Goal: Task Accomplishment & Management: Manage account settings

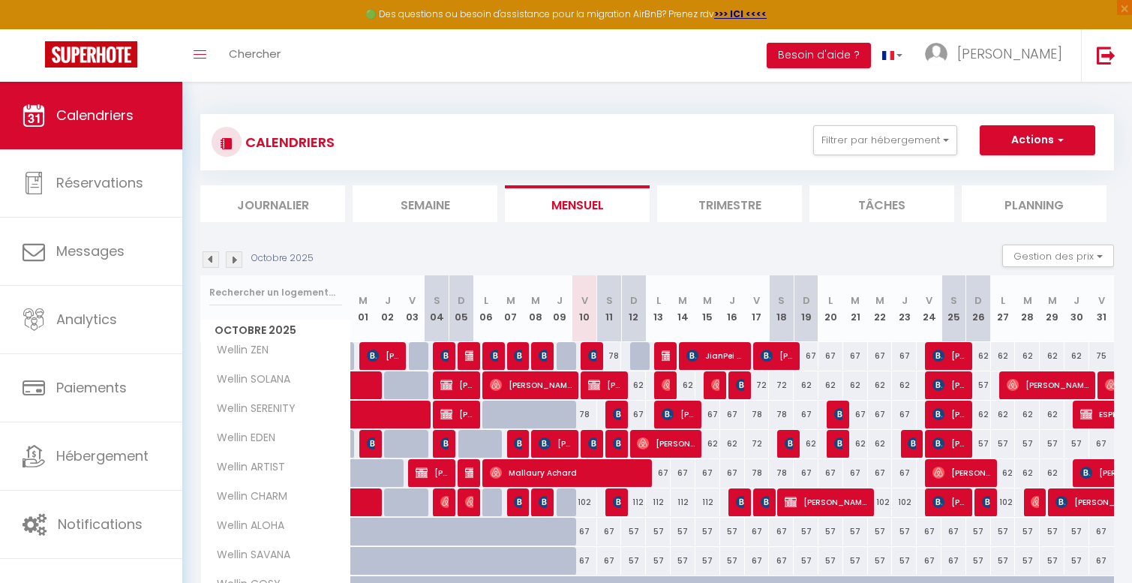
scroll to position [88, 0]
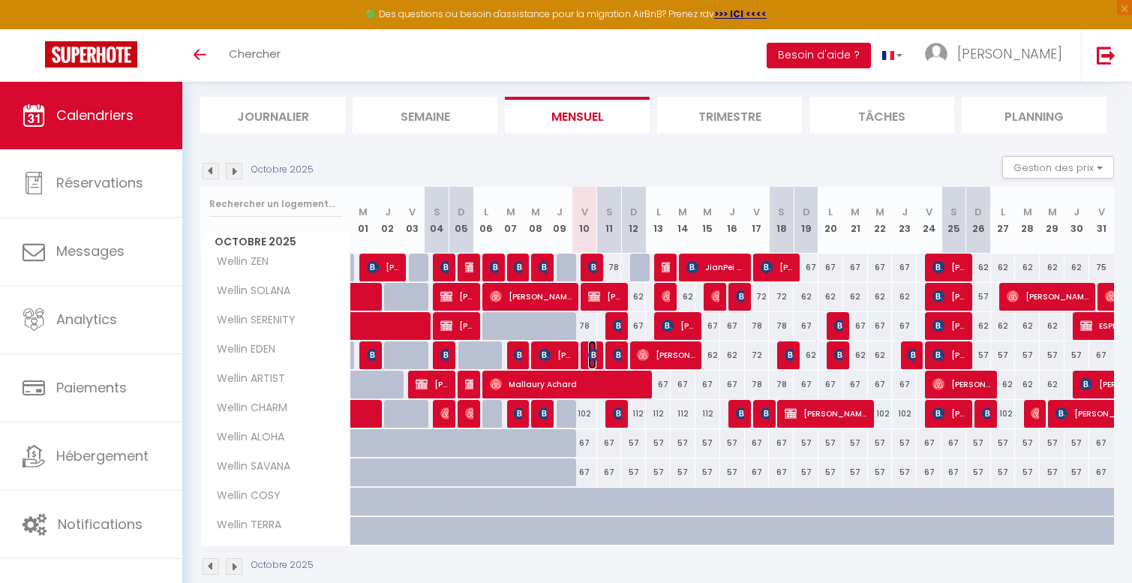
click at [595, 352] on img at bounding box center [594, 355] width 12 height 12
select select "OK"
select select "KO"
select select "0"
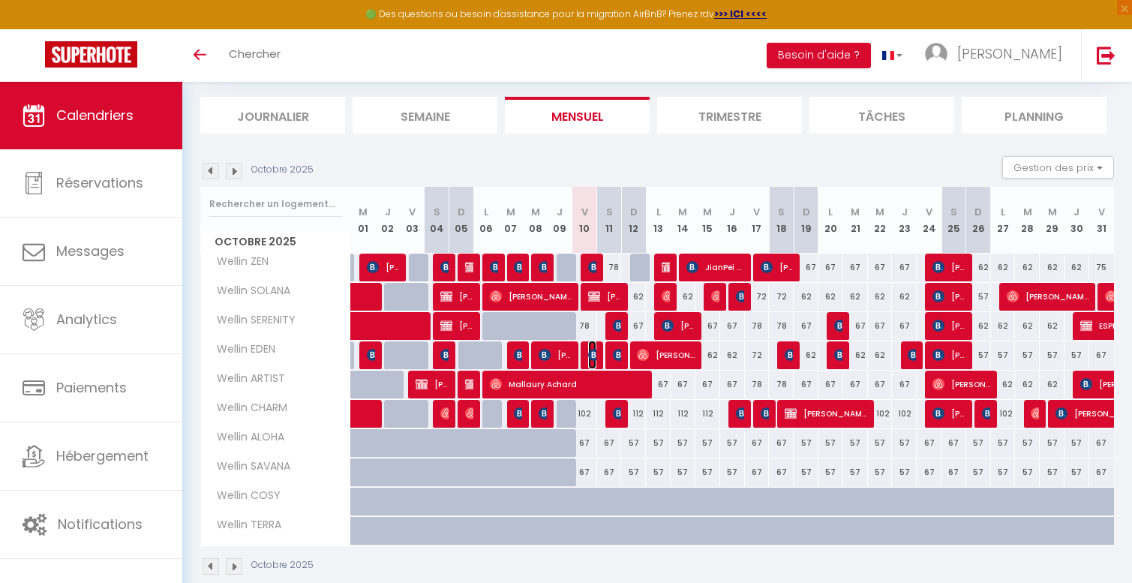
select select "1"
select select
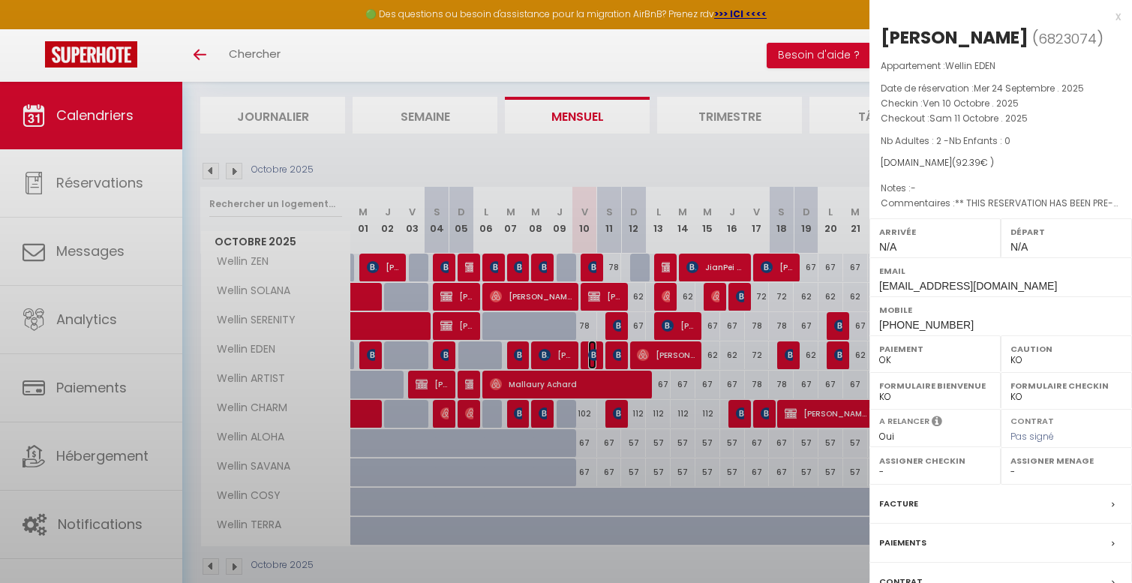
select select "47713"
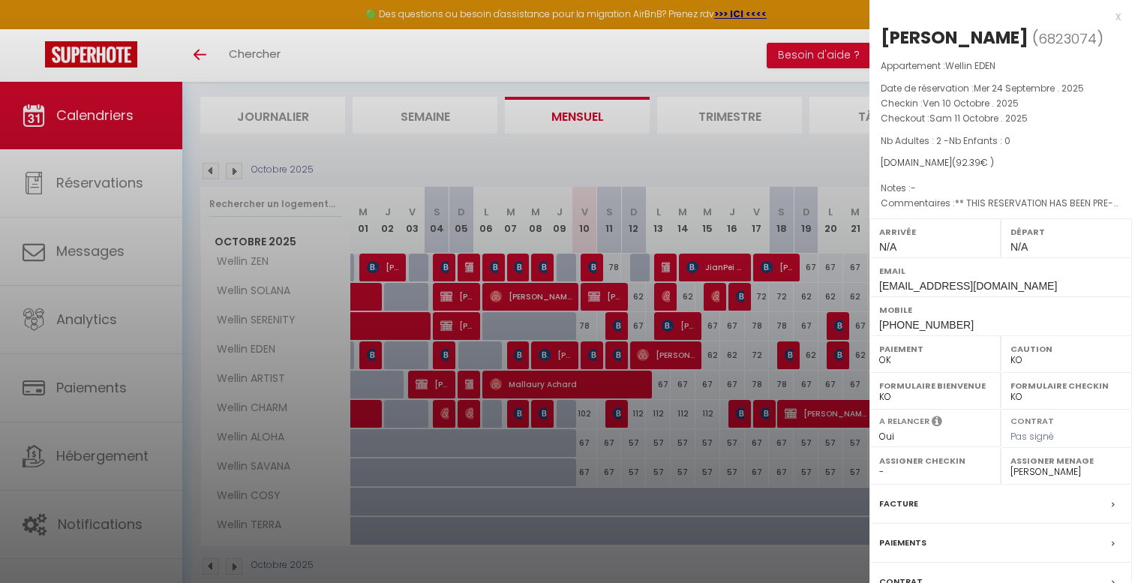
click at [595, 352] on div at bounding box center [566, 291] width 1132 height 583
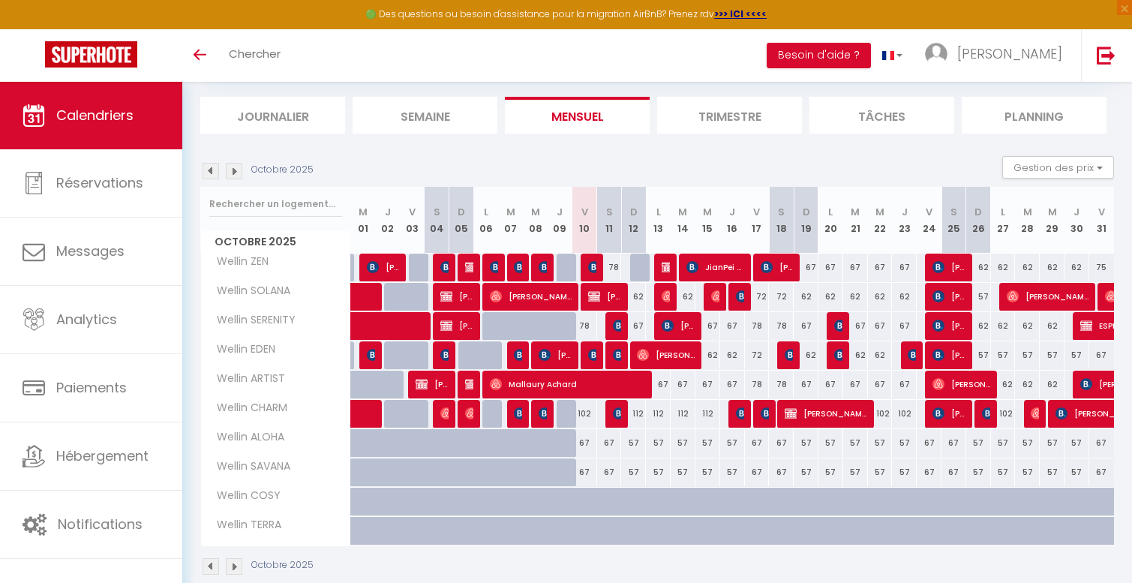
click at [547, 411] on div "102" at bounding box center [559, 414] width 25 height 28
type input "102"
type input "Jeu 09 Octobre 2025"
type input "Ven 10 Octobre 2025"
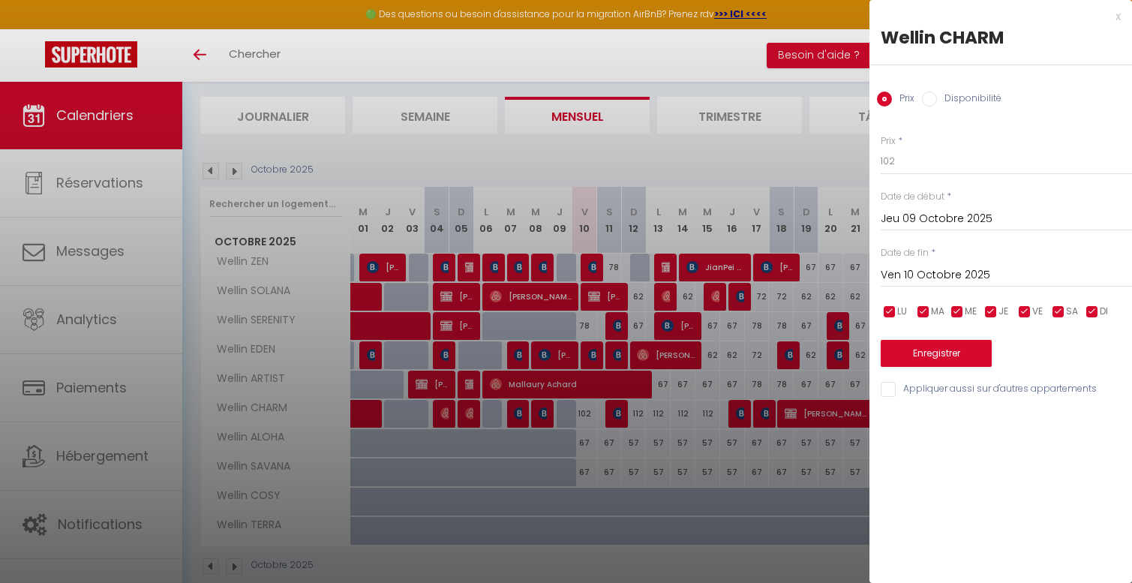
click at [545, 412] on div at bounding box center [566, 291] width 1132 height 583
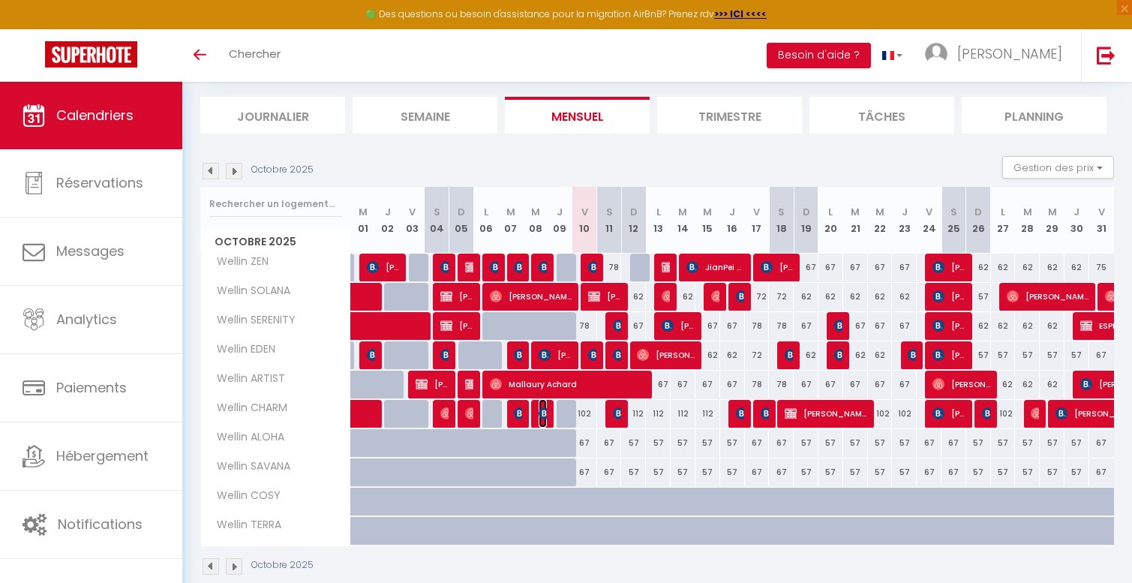
click at [541, 414] on img at bounding box center [544, 413] width 12 height 12
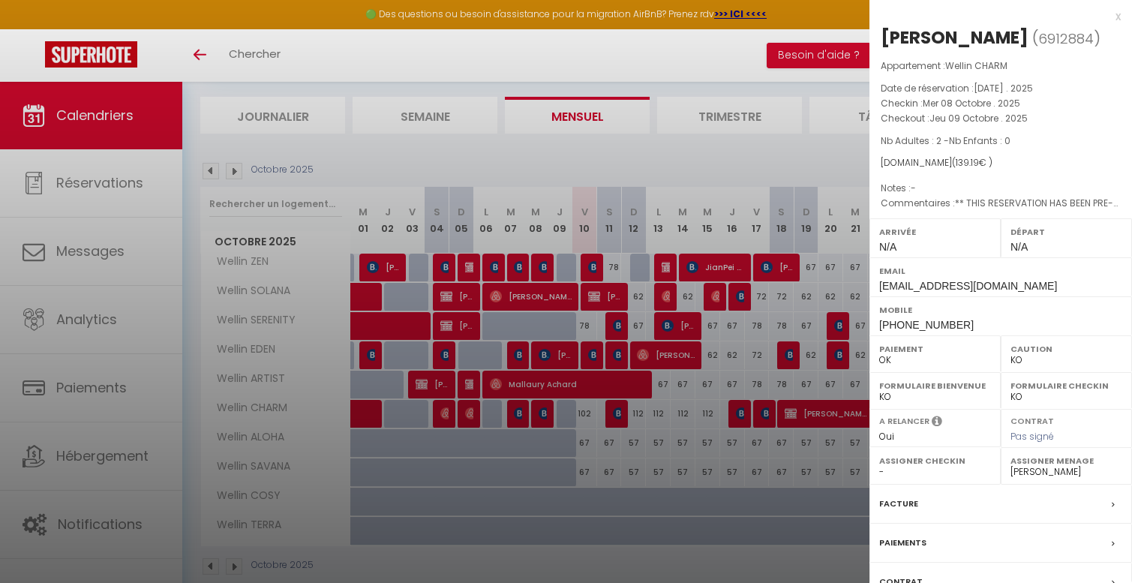
click at [541, 414] on div at bounding box center [566, 291] width 1132 height 583
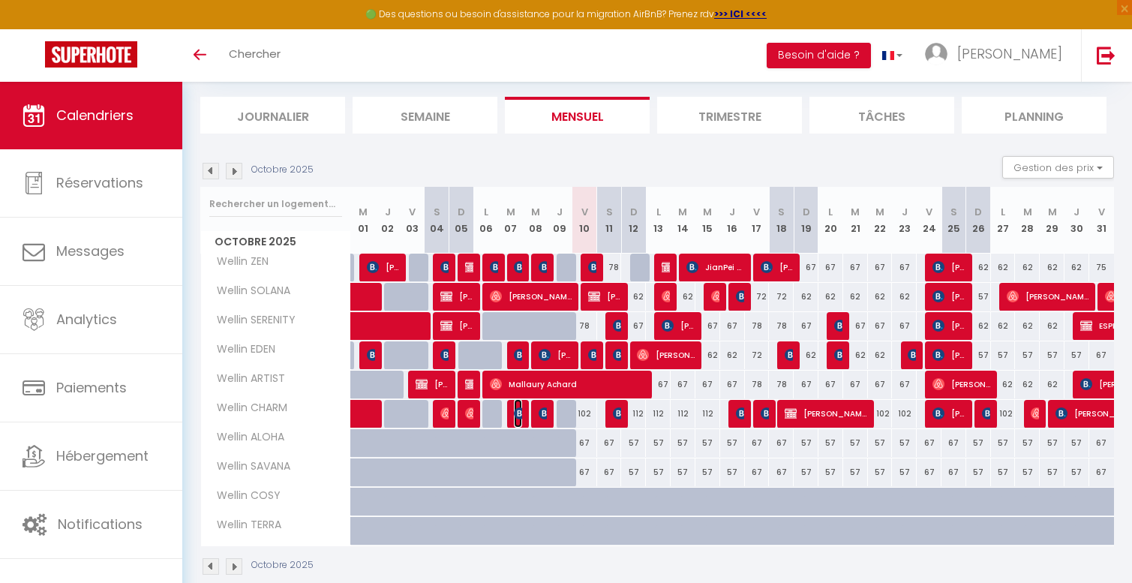
click at [517, 413] on img at bounding box center [520, 413] width 12 height 12
select select "47713"
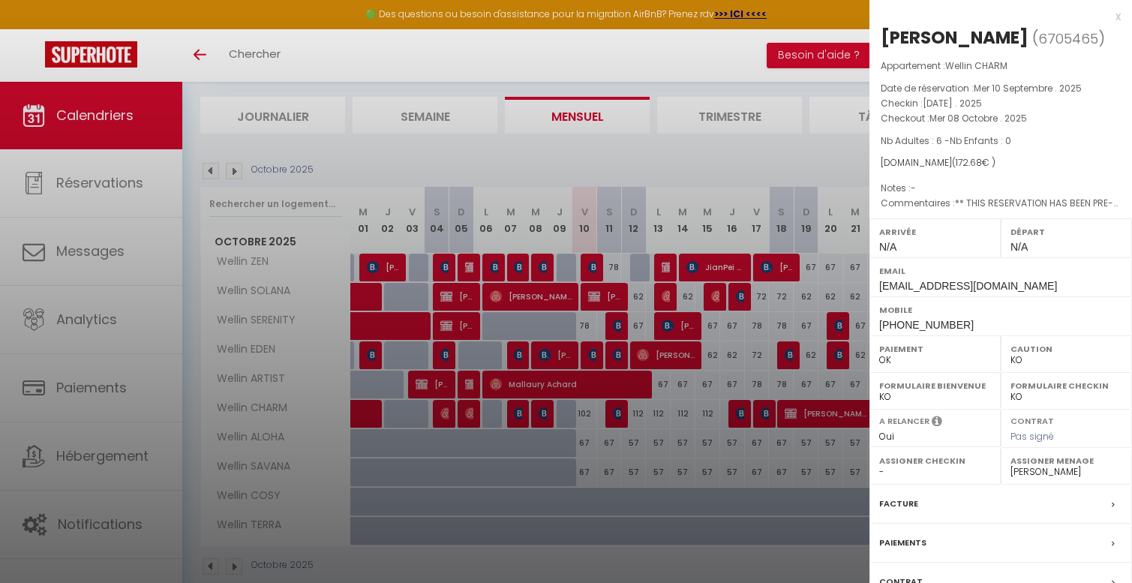
click at [517, 413] on div at bounding box center [566, 291] width 1132 height 583
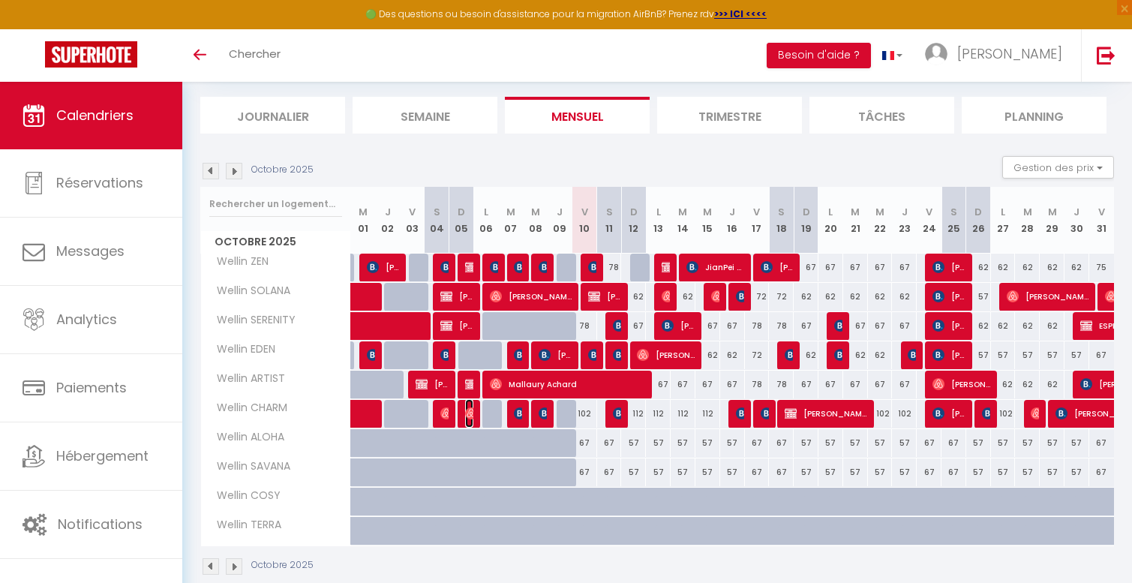
click at [469, 415] on img at bounding box center [471, 413] width 12 height 12
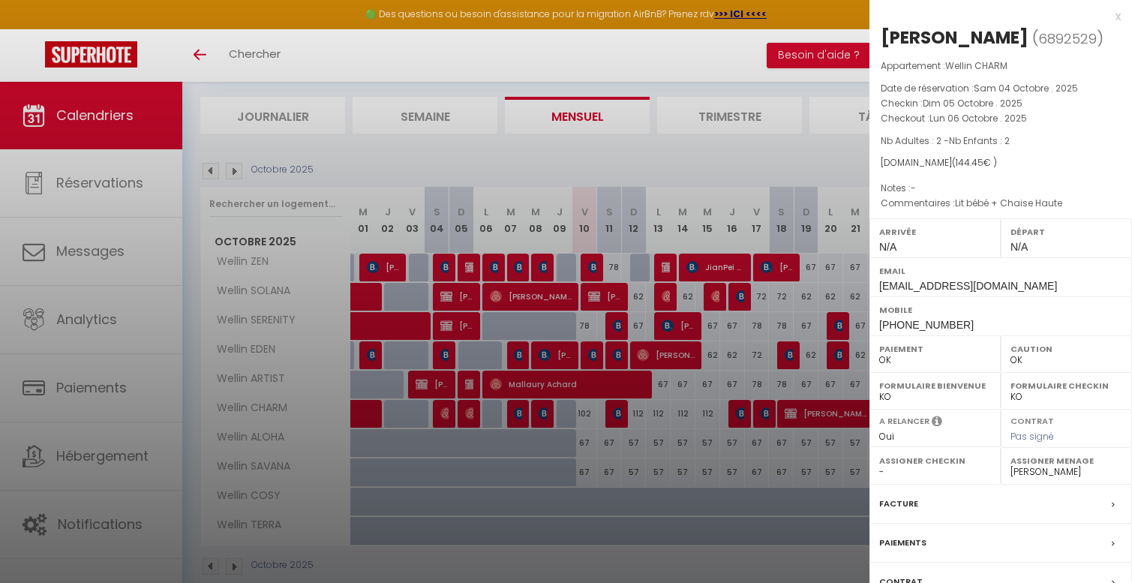
click at [469, 415] on div at bounding box center [566, 291] width 1132 height 583
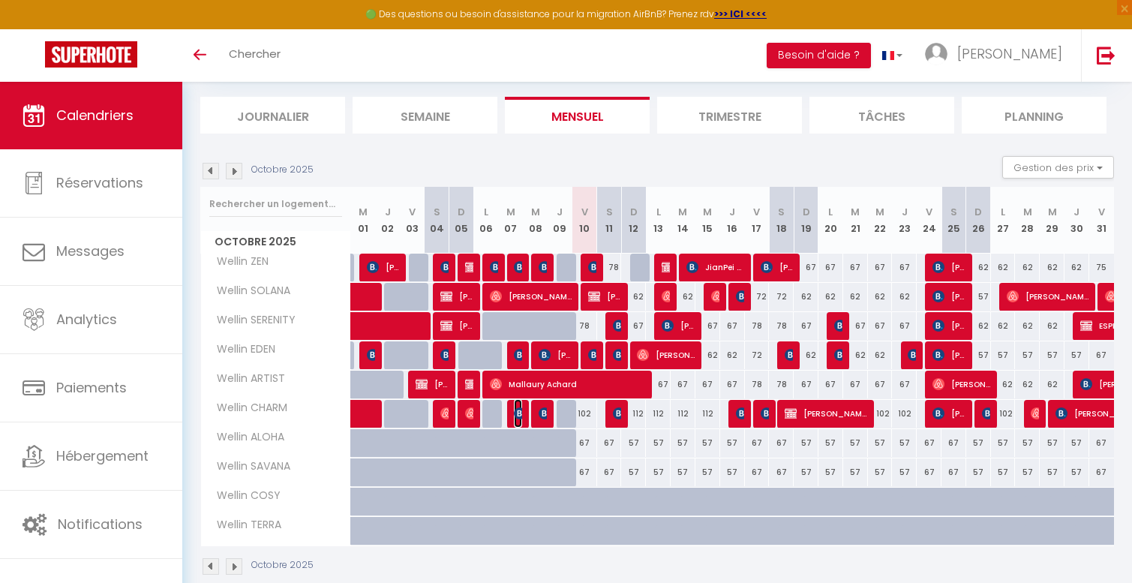
click at [517, 414] on img at bounding box center [520, 413] width 12 height 12
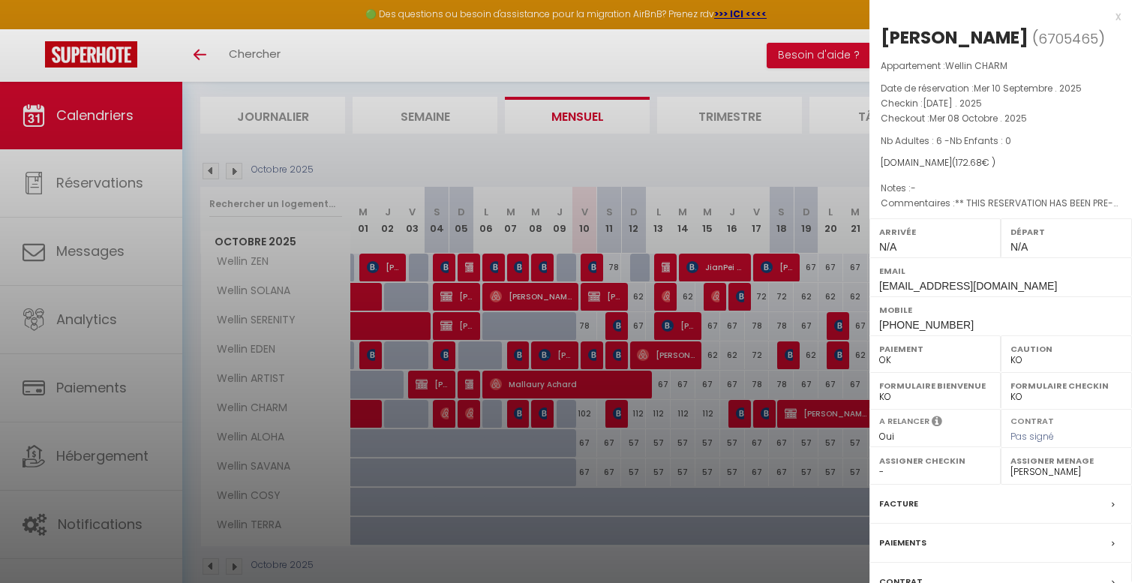
click at [473, 414] on div at bounding box center [566, 291] width 1132 height 583
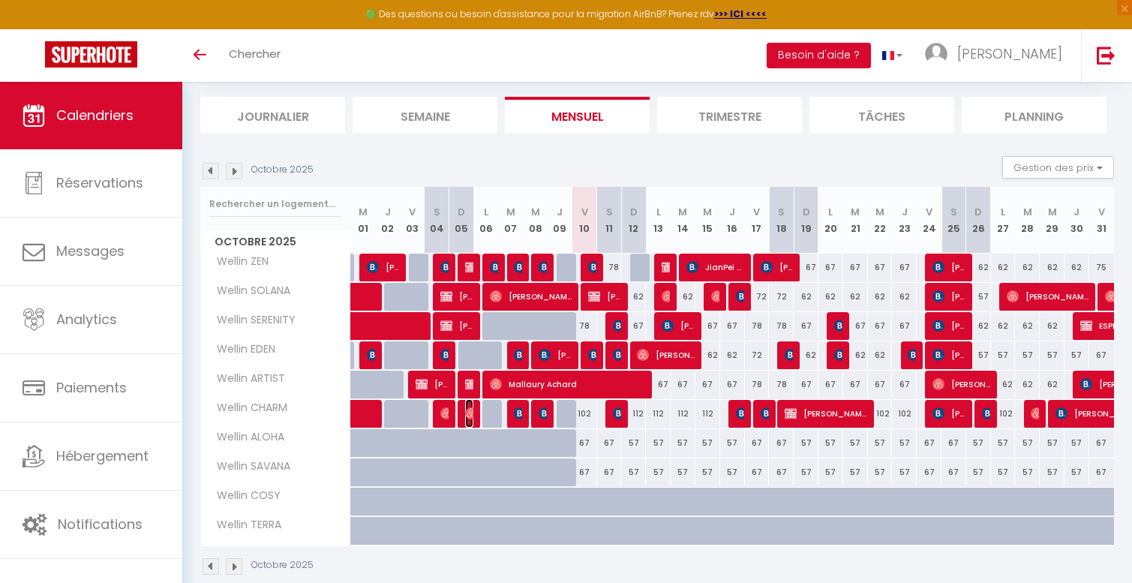
click at [470, 412] on img at bounding box center [471, 413] width 12 height 12
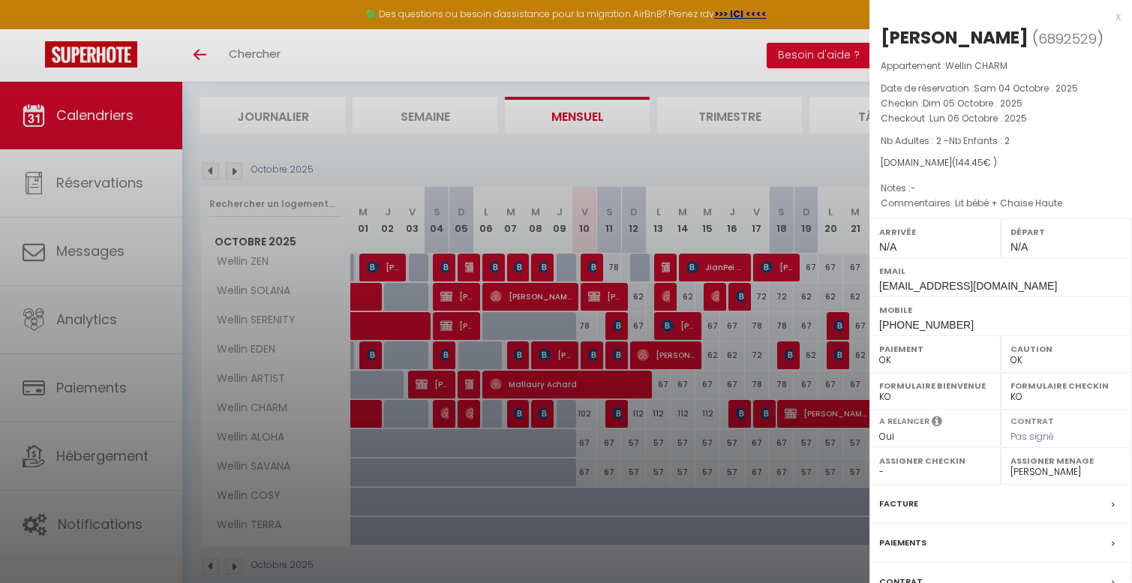
click at [470, 412] on div at bounding box center [566, 291] width 1132 height 583
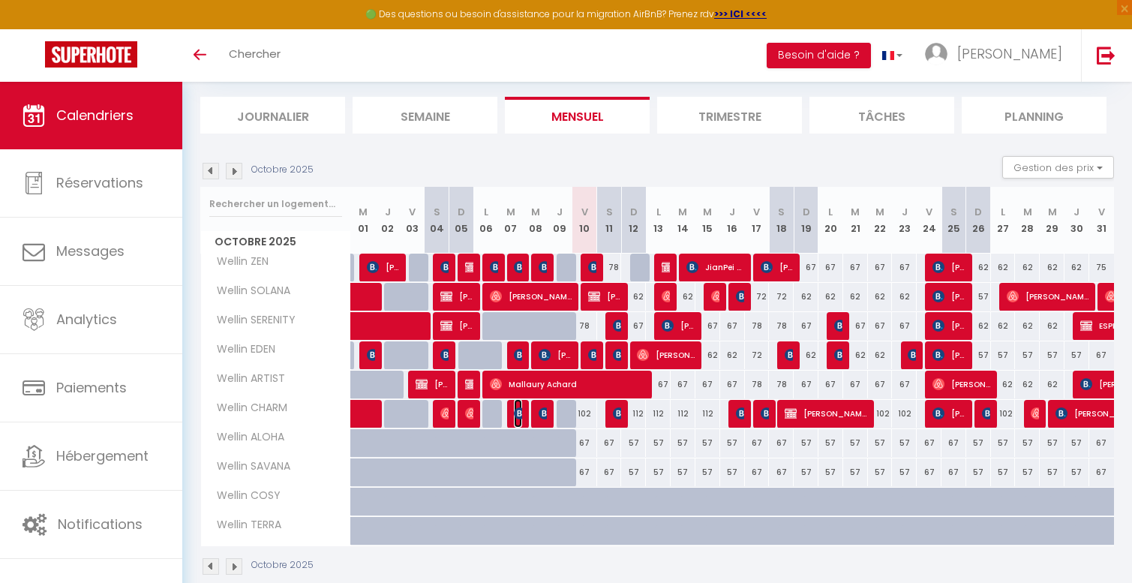
click at [515, 415] on img at bounding box center [520, 413] width 12 height 12
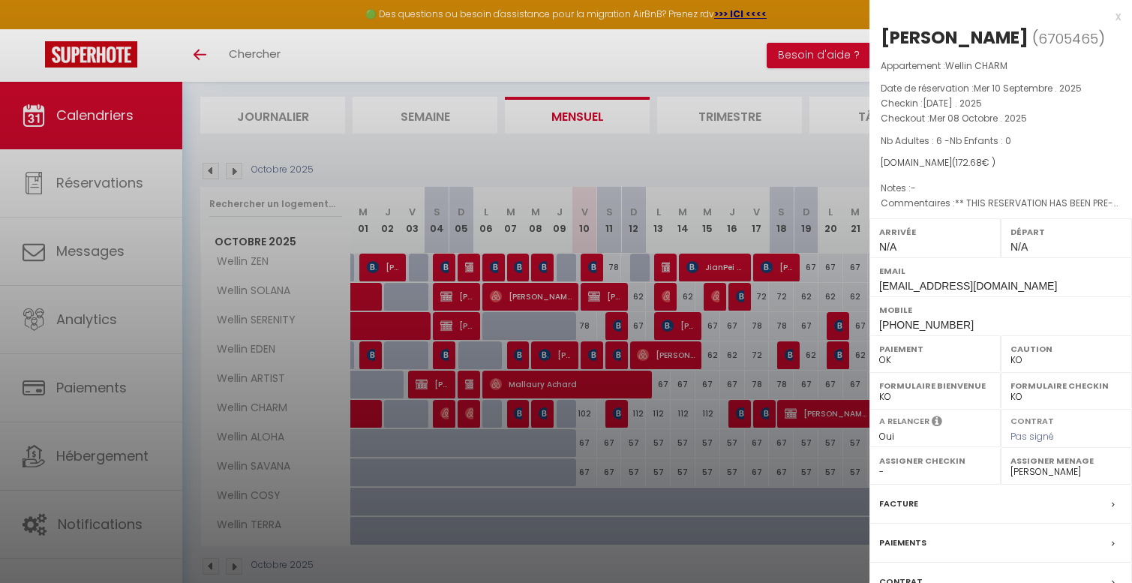
click at [515, 415] on div at bounding box center [566, 291] width 1132 height 583
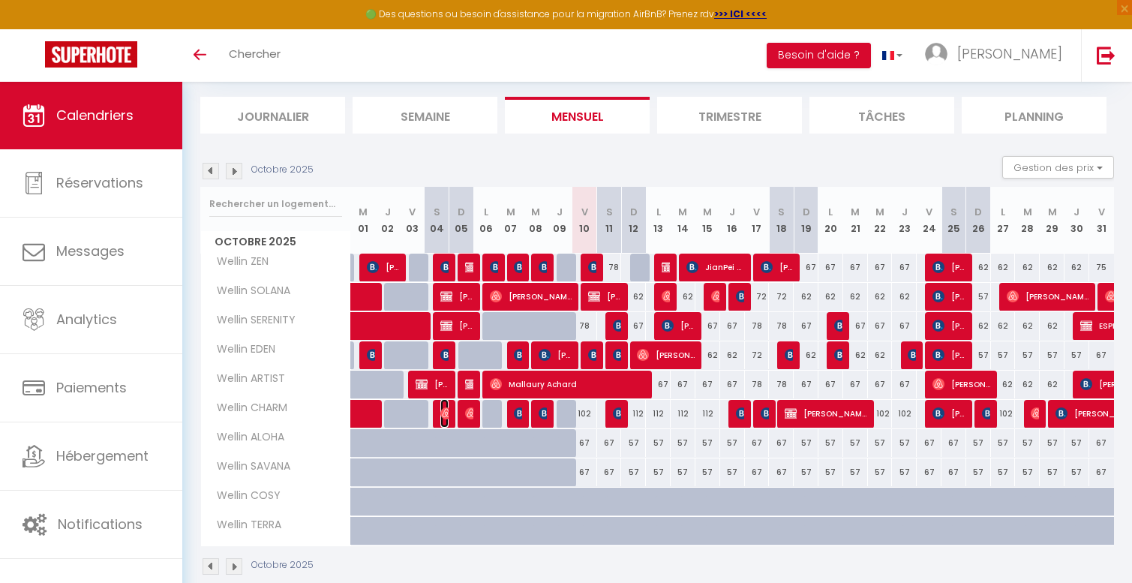
click at [446, 415] on img at bounding box center [446, 413] width 12 height 12
select select "OK"
select select "42801"
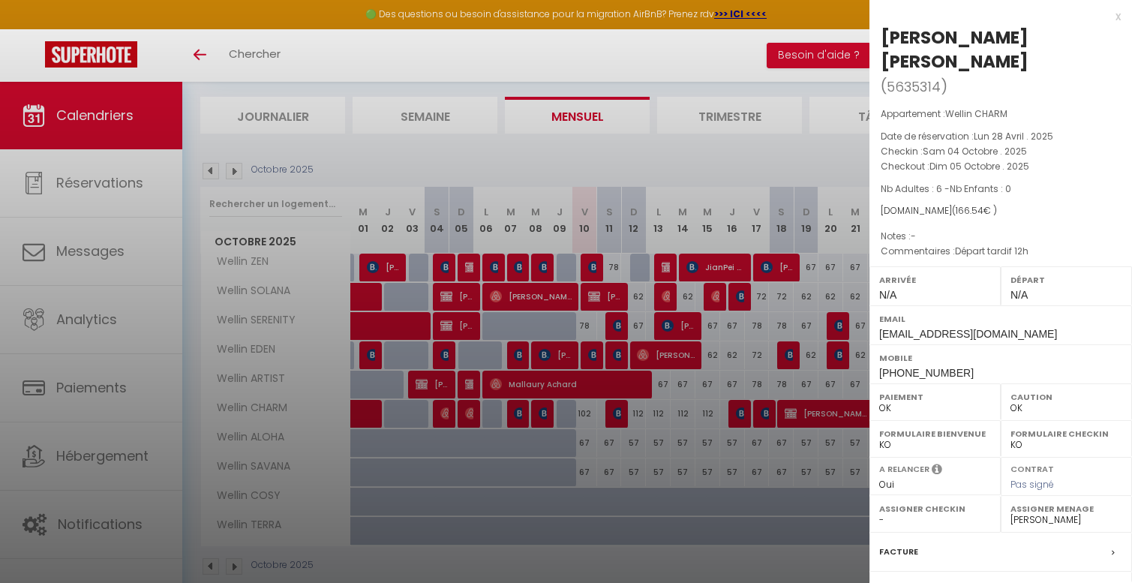
click at [446, 415] on div at bounding box center [566, 291] width 1132 height 583
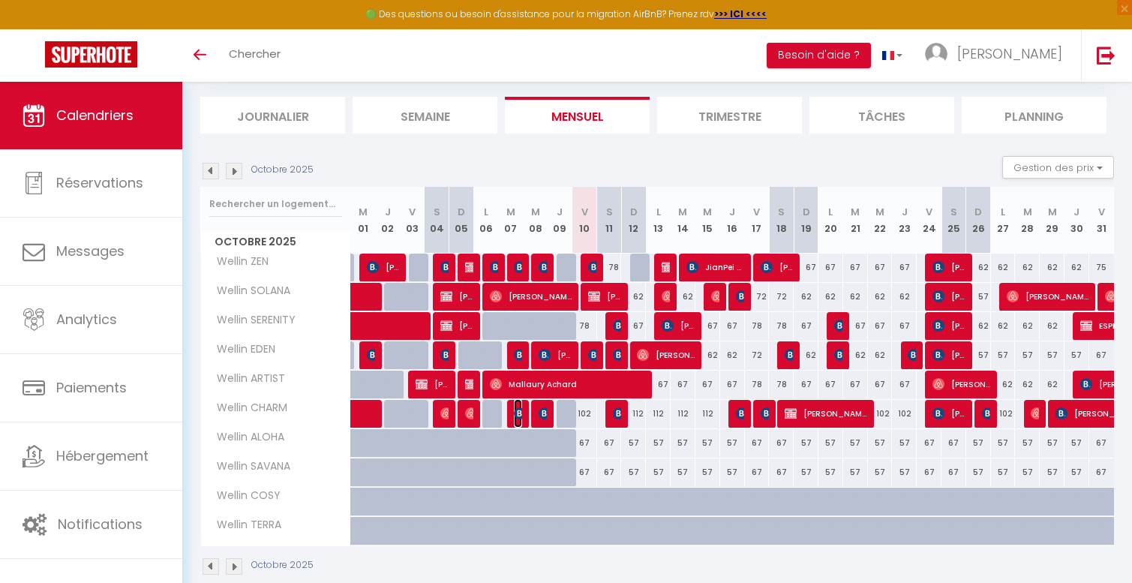
click at [516, 410] on img at bounding box center [520, 413] width 12 height 12
select select "KO"
select select "47713"
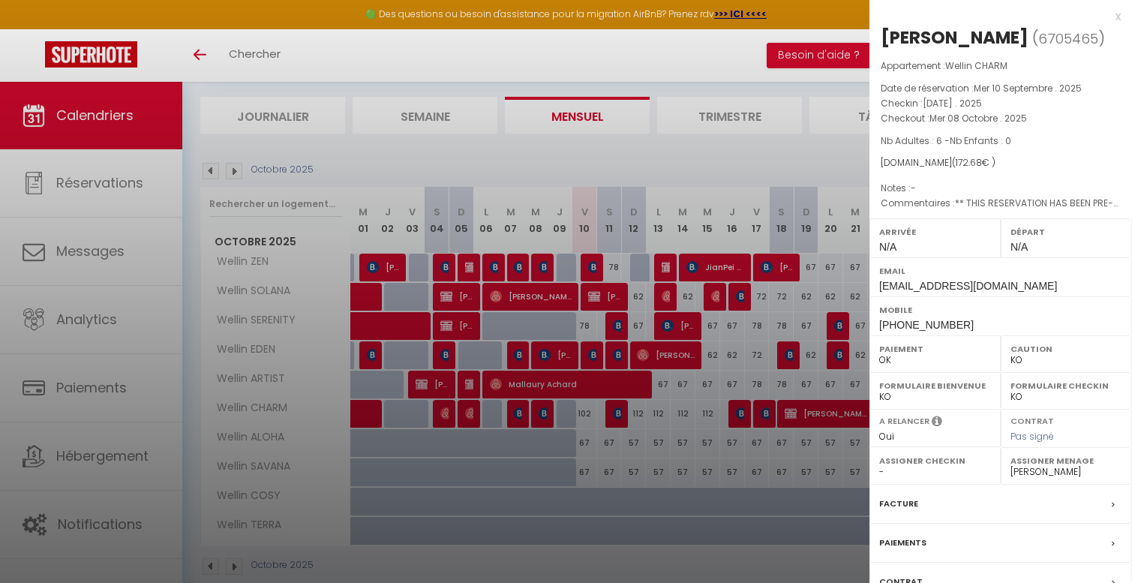
click at [516, 410] on div at bounding box center [566, 291] width 1132 height 583
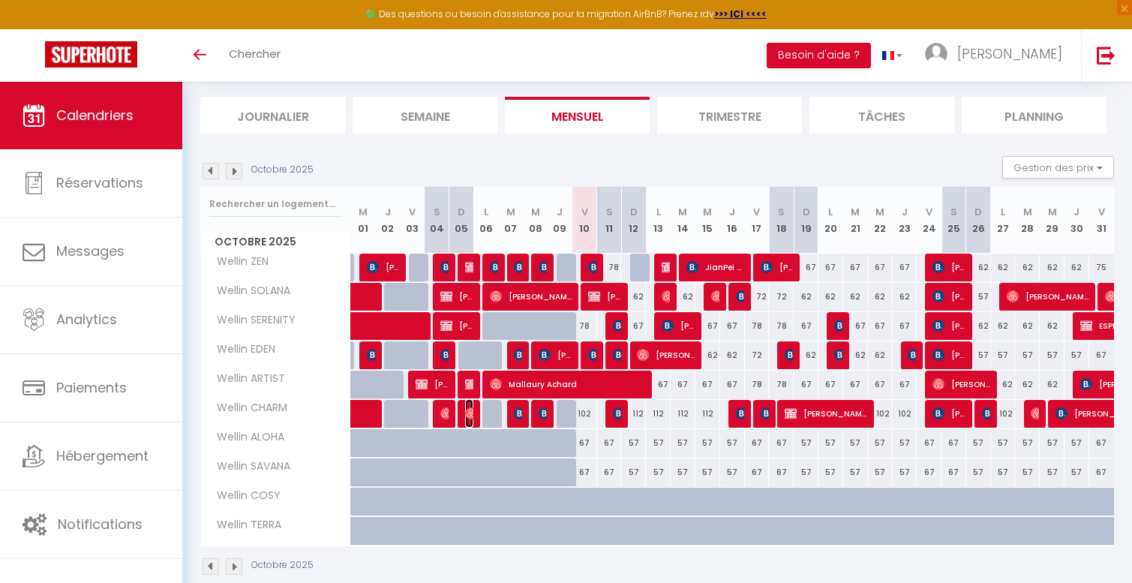
click at [468, 414] on img at bounding box center [471, 413] width 12 height 12
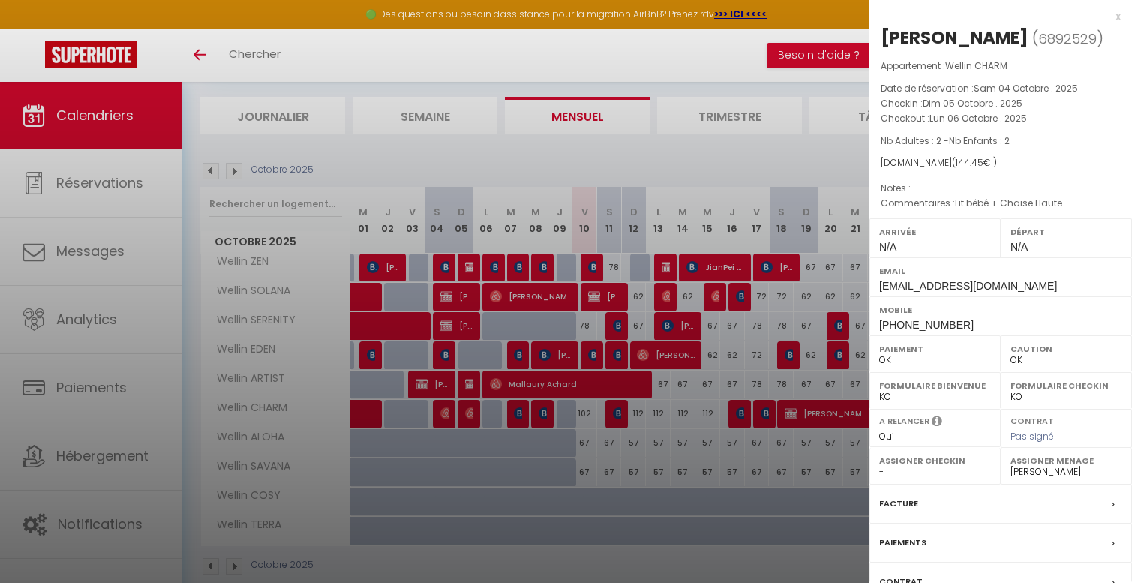
click at [448, 412] on div at bounding box center [566, 291] width 1132 height 583
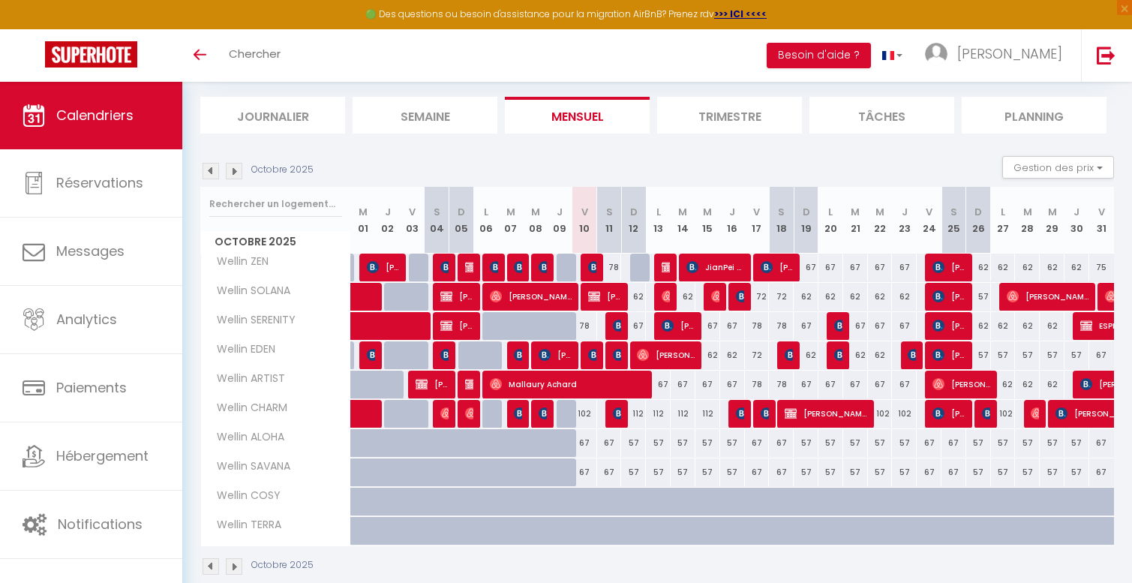
click at [513, 410] on div at bounding box center [519, 414] width 25 height 28
click at [516, 410] on img at bounding box center [520, 413] width 12 height 12
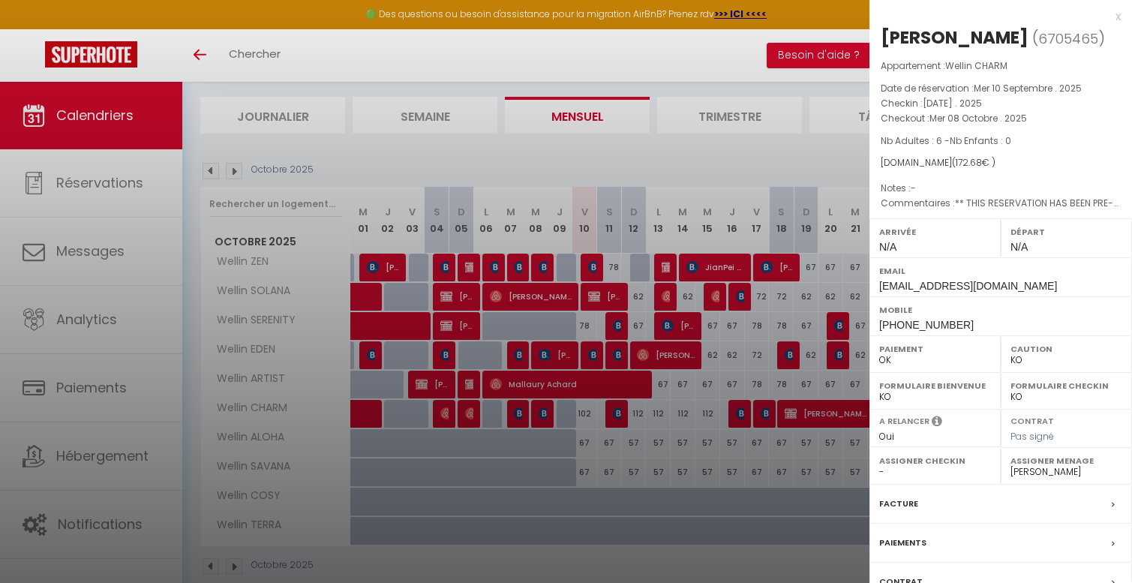
click at [516, 410] on div at bounding box center [566, 291] width 1132 height 583
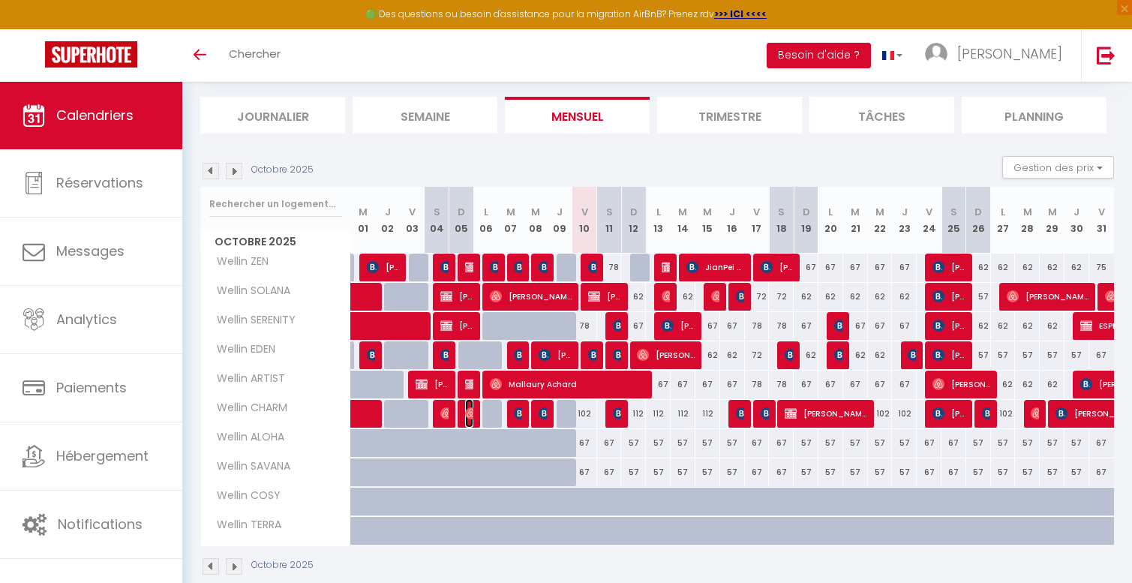
click at [471, 413] on img at bounding box center [471, 413] width 12 height 12
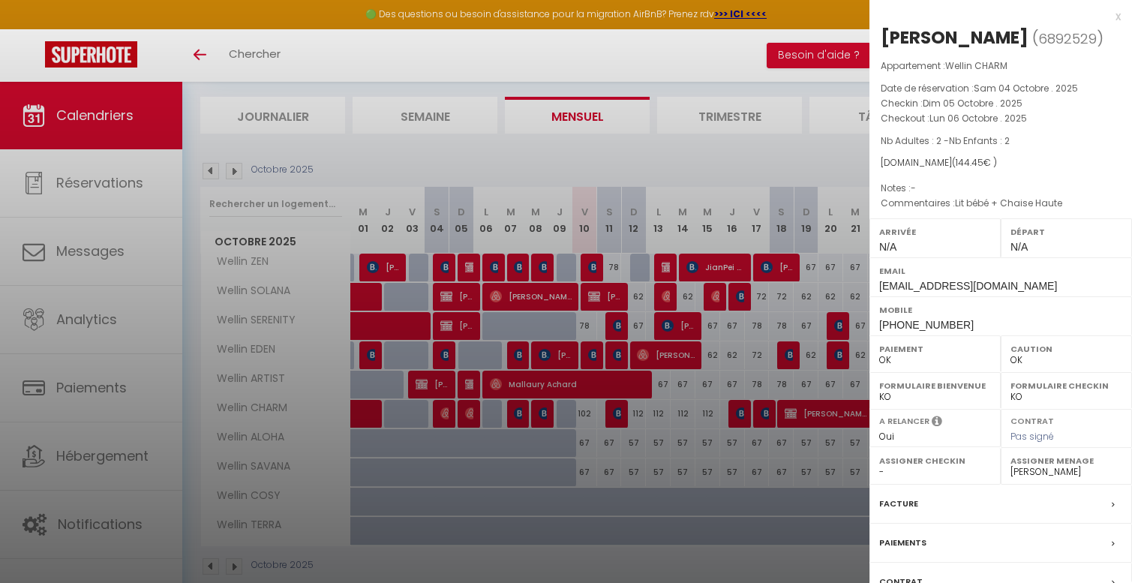
click at [471, 413] on div at bounding box center [566, 291] width 1132 height 583
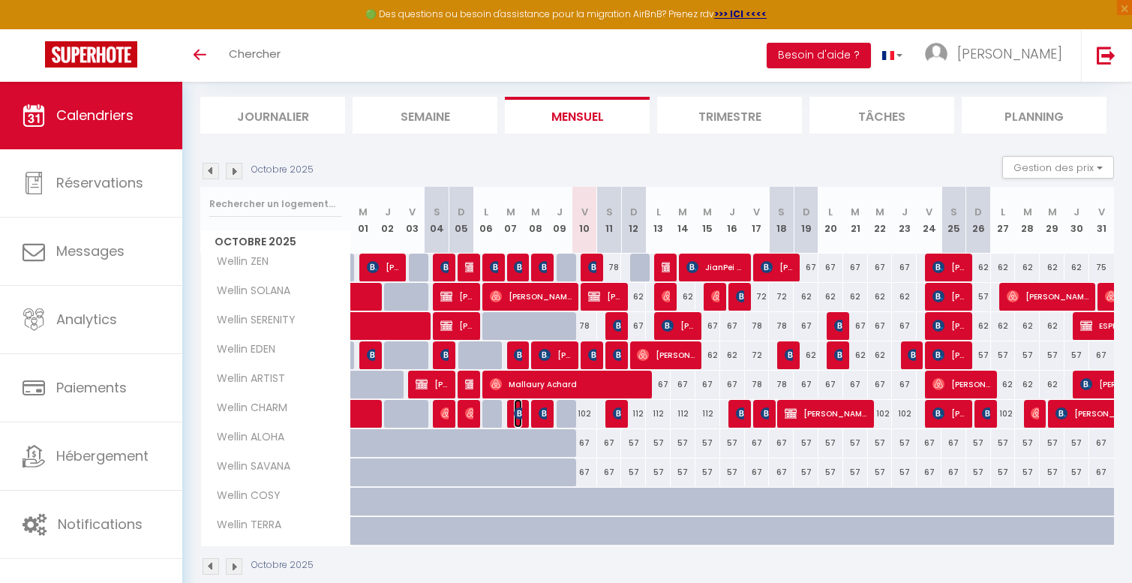
click at [517, 412] on img at bounding box center [520, 413] width 12 height 12
select select "KO"
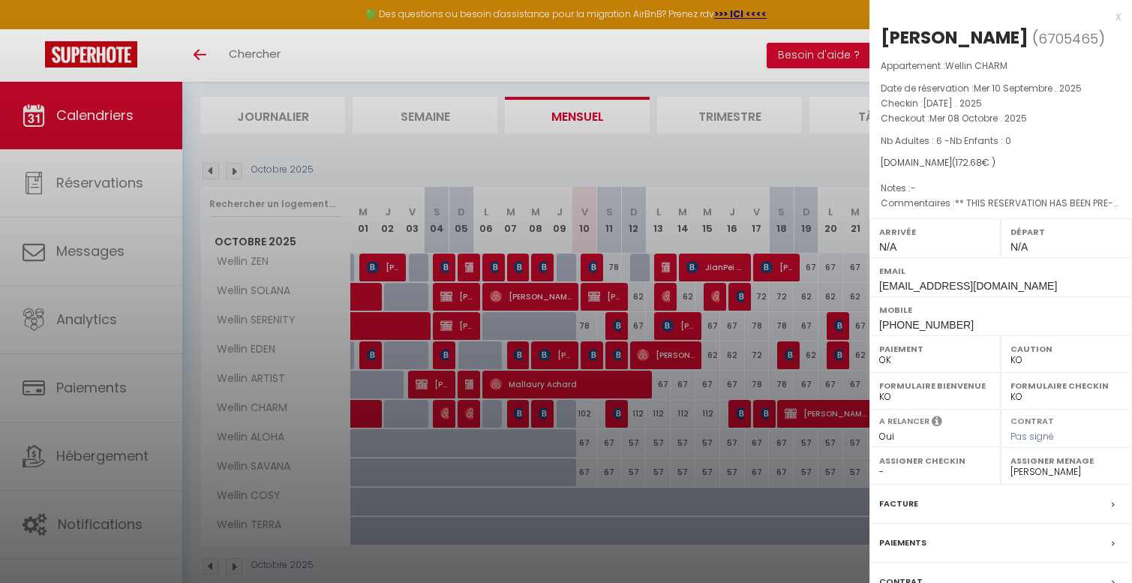
click at [517, 412] on div at bounding box center [566, 291] width 1132 height 583
